Goal: Use online tool/utility: Use online tool/utility

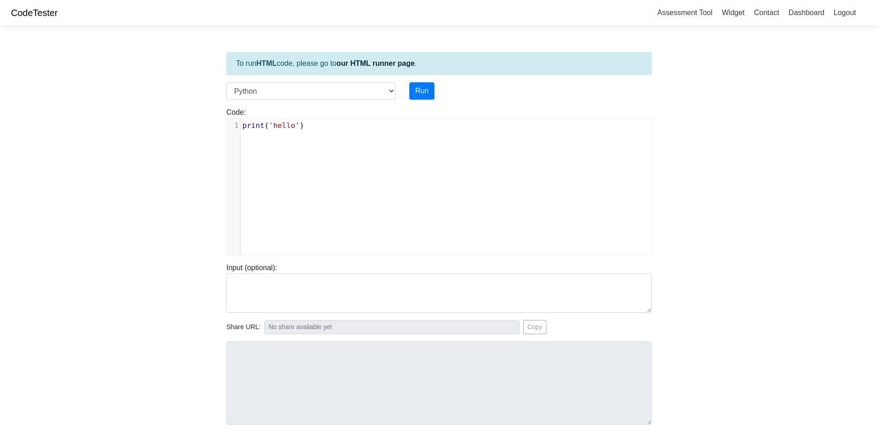
scroll to position [4, 0]
type textarea "int('hello')"
drag, startPoint x: 0, startPoint y: 0, endPoint x: 253, endPoint y: 128, distance: 283.7
click at [253, 128] on pre "print ( 'hello' )" at bounding box center [446, 125] width 411 height 11
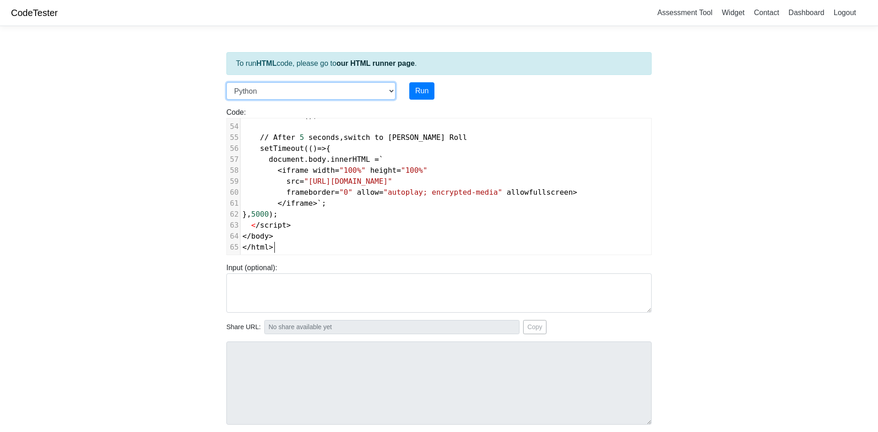
click at [271, 92] on select "C C++ Go Java Javascript Python Ruby" at bounding box center [310, 90] width 169 height 17
drag, startPoint x: 271, startPoint y: 92, endPoint x: 295, endPoint y: 102, distance: 25.5
click at [271, 93] on select "C C++ Go Java Javascript Python Ruby" at bounding box center [310, 90] width 169 height 17
click at [295, 98] on select "C C++ Go Java Javascript Python Ruby" at bounding box center [310, 90] width 169 height 17
click at [293, 95] on select "C C++ Go Java Javascript Python Ruby" at bounding box center [310, 90] width 169 height 17
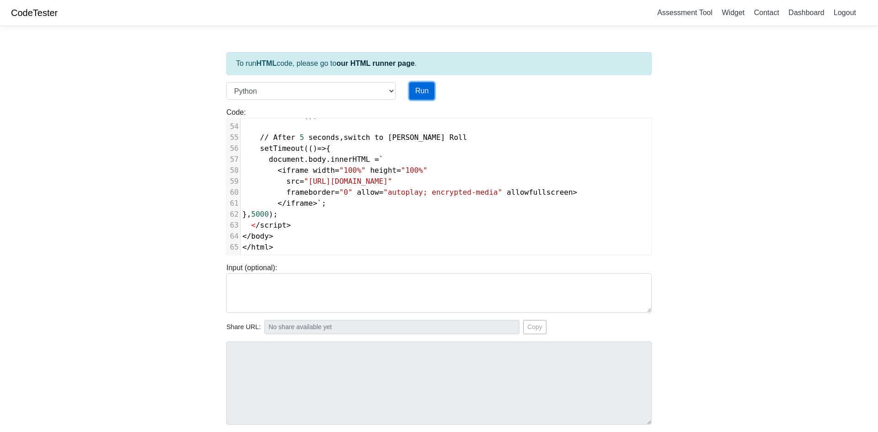
click at [415, 82] on button "Run" at bounding box center [421, 90] width 25 height 17
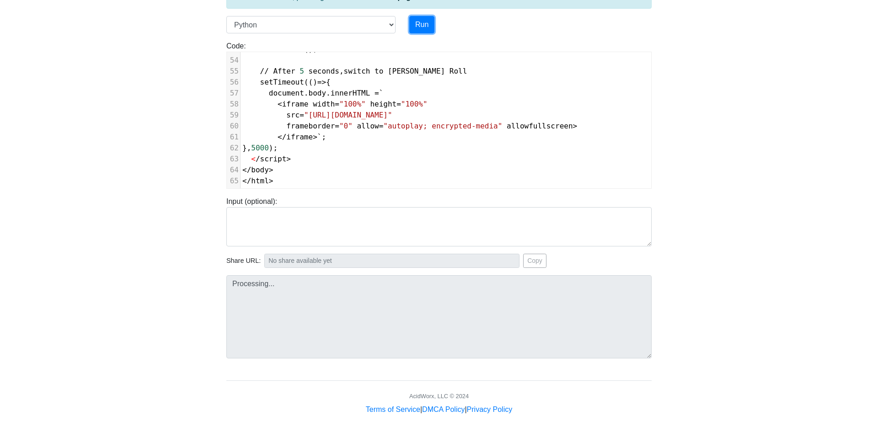
scroll to position [71, 0]
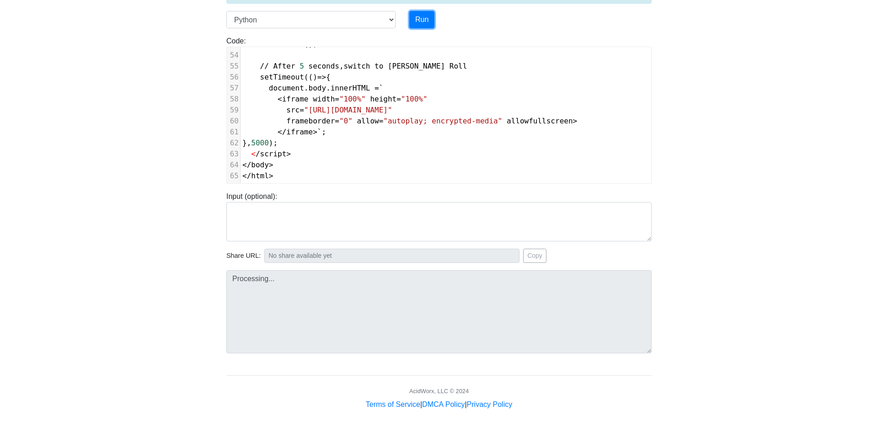
type input "[URL][DOMAIN_NAME]"
type textarea "Submission status: Runtime Error (NZEC) Stderr: File "script.py", line 1 <!DOCT…"
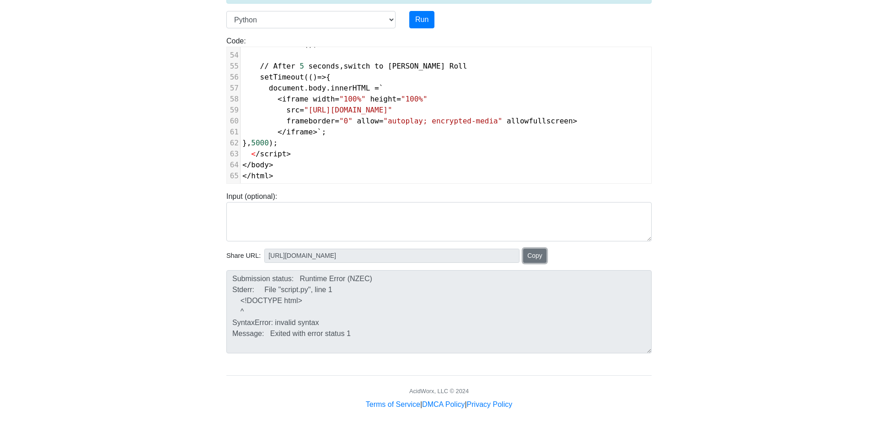
click at [532, 257] on button "Copy" at bounding box center [534, 256] width 23 height 14
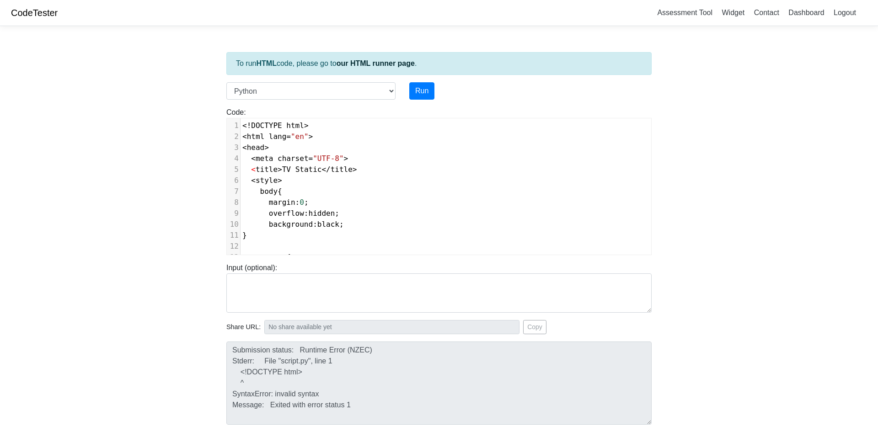
click at [255, 269] on div "Input (optional):" at bounding box center [439, 288] width 439 height 50
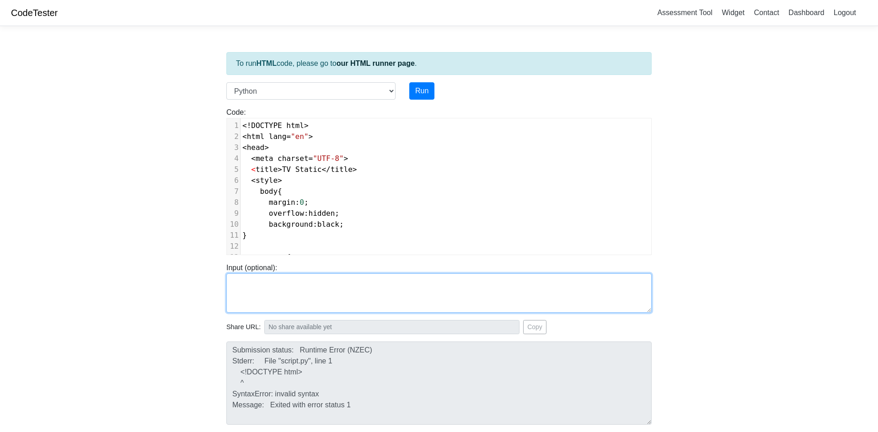
click at [258, 281] on textarea at bounding box center [438, 292] width 425 height 39
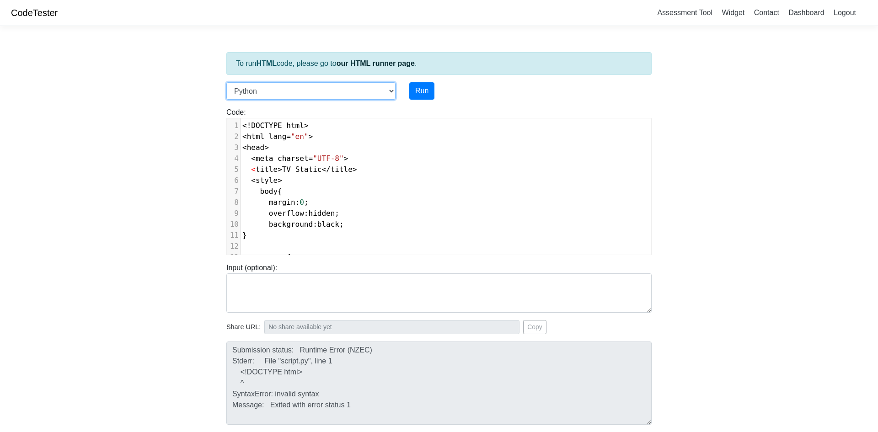
click at [379, 88] on select "C C++ Go Java Javascript Python Ruby" at bounding box center [310, 90] width 169 height 17
select select "javascript"
click at [226, 82] on select "C C++ Go Java Javascript Python Ruby" at bounding box center [310, 90] width 169 height 17
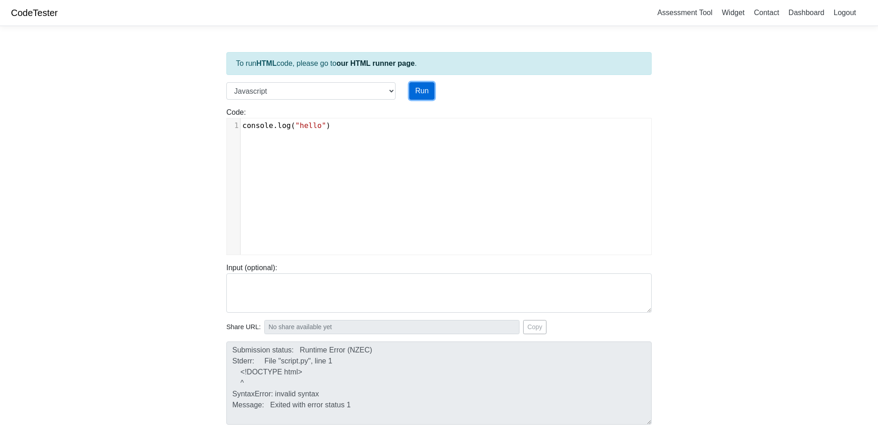
click at [415, 96] on button "Run" at bounding box center [421, 90] width 25 height 17
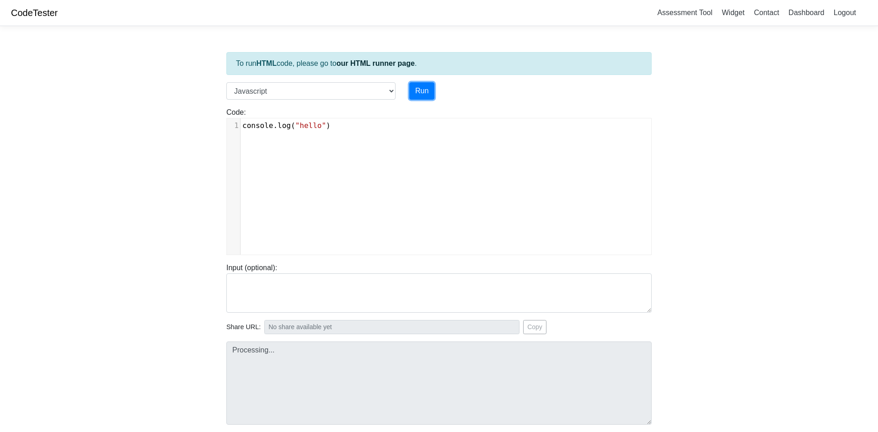
scroll to position [71, 0]
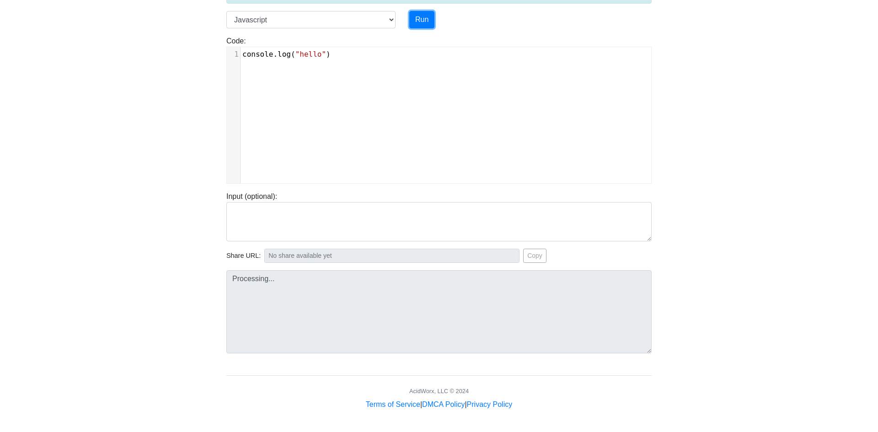
type input "[URL][DOMAIN_NAME]"
type textarea "Stdout: hello"
type textarea "console.log("hello")"
drag, startPoint x: 342, startPoint y: 51, endPoint x: 168, endPoint y: 43, distance: 174.0
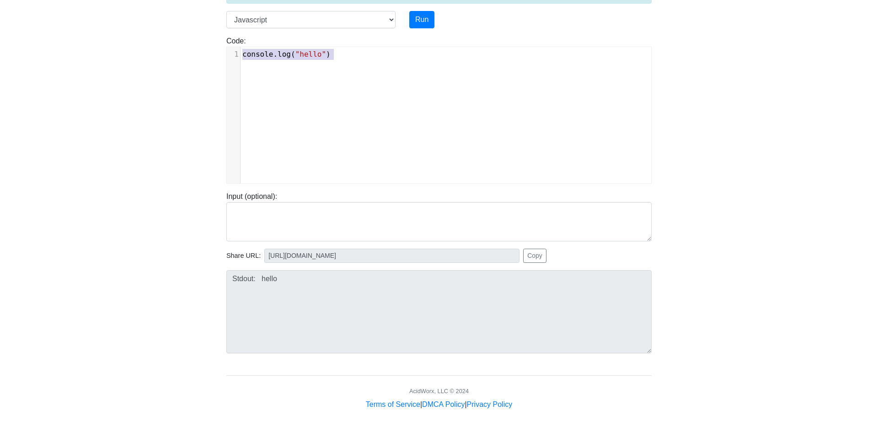
click at [168, 43] on body "CodeTester Assessment Tool Widget Contact Dashboard Logout To run HTML code, pl…" at bounding box center [439, 170] width 878 height 482
click at [423, 16] on button "Run" at bounding box center [421, 19] width 25 height 17
type input "https://codetester.io/runner?s=DZlwAoxLzM"
type textarea "Submission status: Runtime Error (NZEC) Stderr: /box/script.js:1 https://codete…"
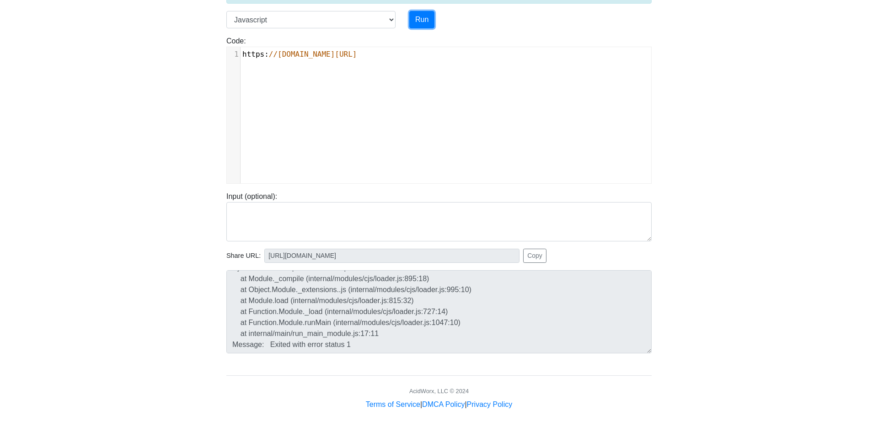
scroll to position [88, 0]
type textarea "[URL][DOMAIN_NAME]"
drag, startPoint x: 461, startPoint y: 56, endPoint x: 15, endPoint y: 31, distance: 446.6
click at [15, 30] on body "CodeTester Assessment Tool Widget Contact Dashboard Logout To run HTML code, pl…" at bounding box center [439, 170] width 878 height 482
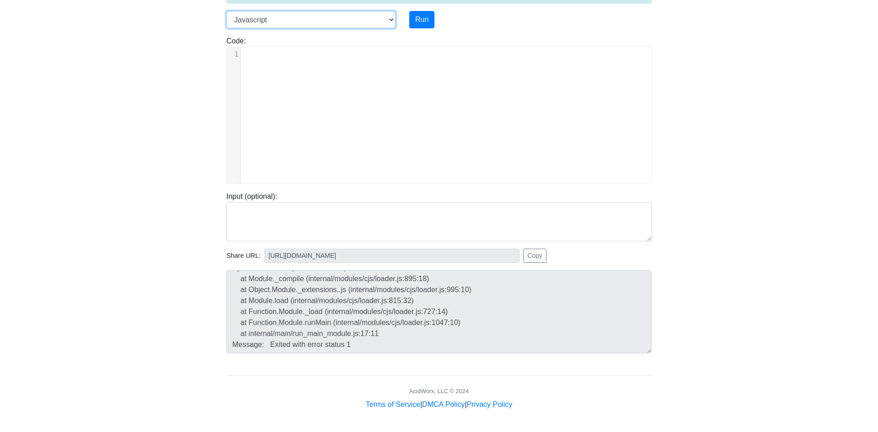
click at [302, 22] on select "C C++ Go Java Javascript Python Ruby" at bounding box center [310, 19] width 169 height 17
click at [256, 150] on div "x 1 ​" at bounding box center [446, 122] width 438 height 150
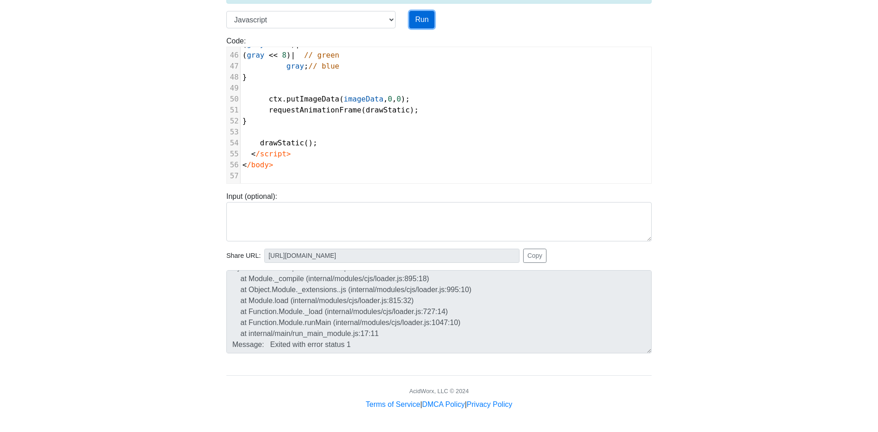
click at [429, 18] on button "Run" at bounding box center [421, 19] width 25 height 17
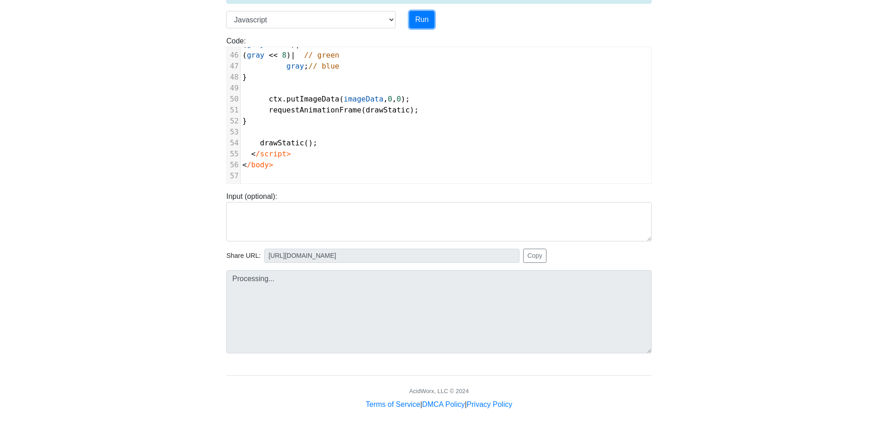
type input "https://codetester.io/runner?s=DdWM0YEyzo"
type textarea "Submission status: Runtime Error (NZEC) Stderr: /box/script.js:1 <!DOCTYPE html…"
